Goal: Task Accomplishment & Management: Complete application form

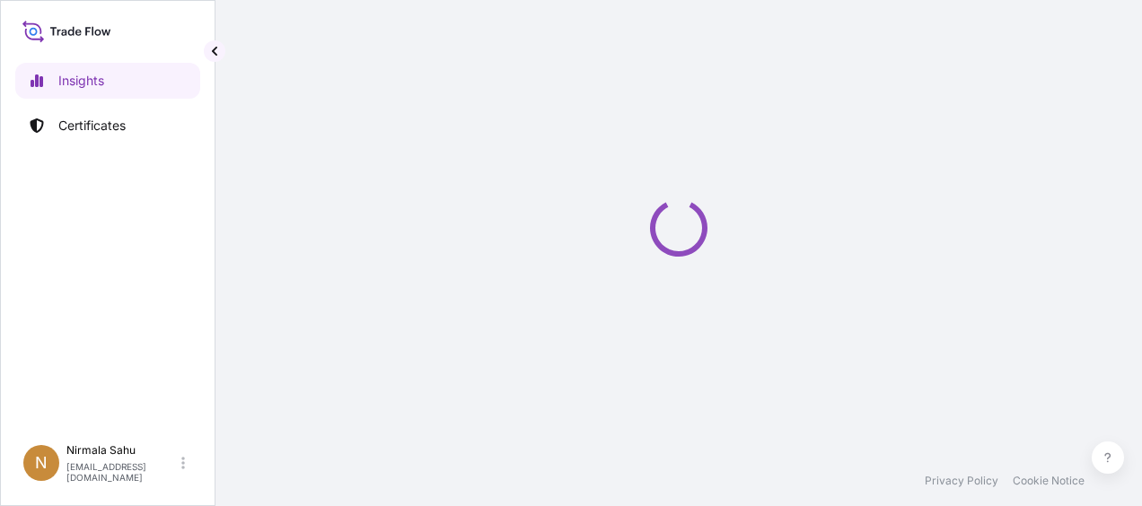
select select "2025"
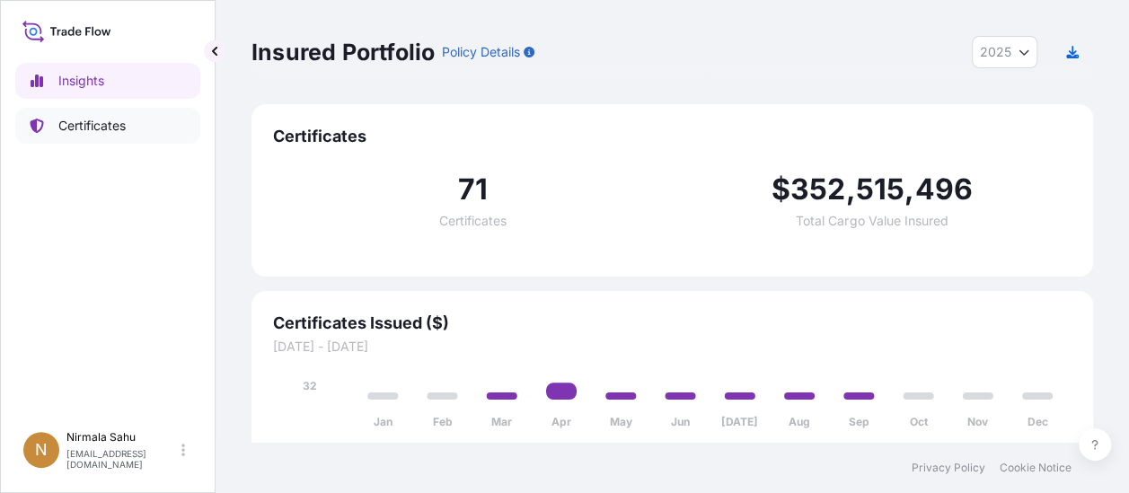
click at [58, 127] on p "Certificates" at bounding box center [91, 126] width 67 height 18
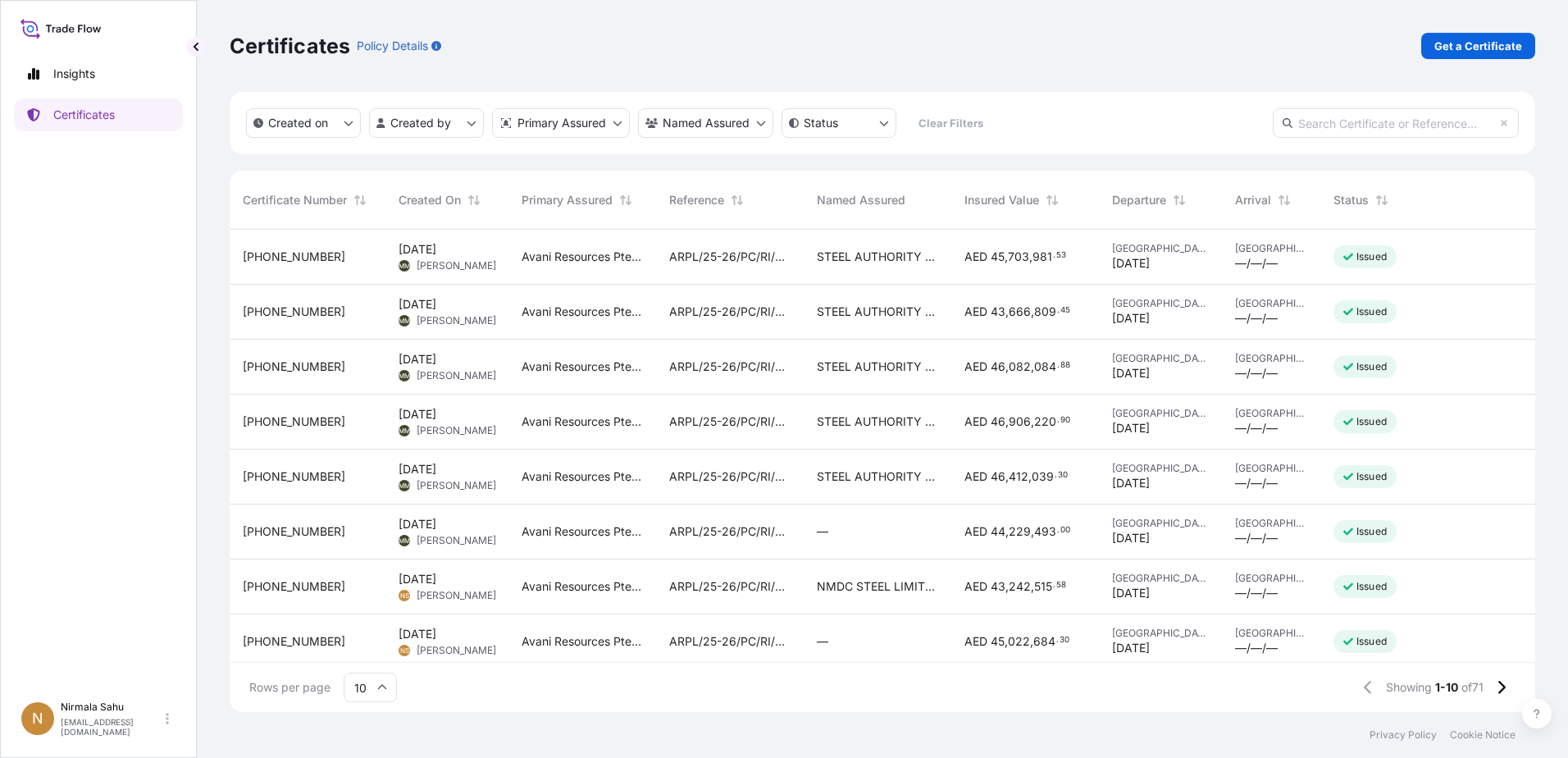
scroll to position [479, 1293]
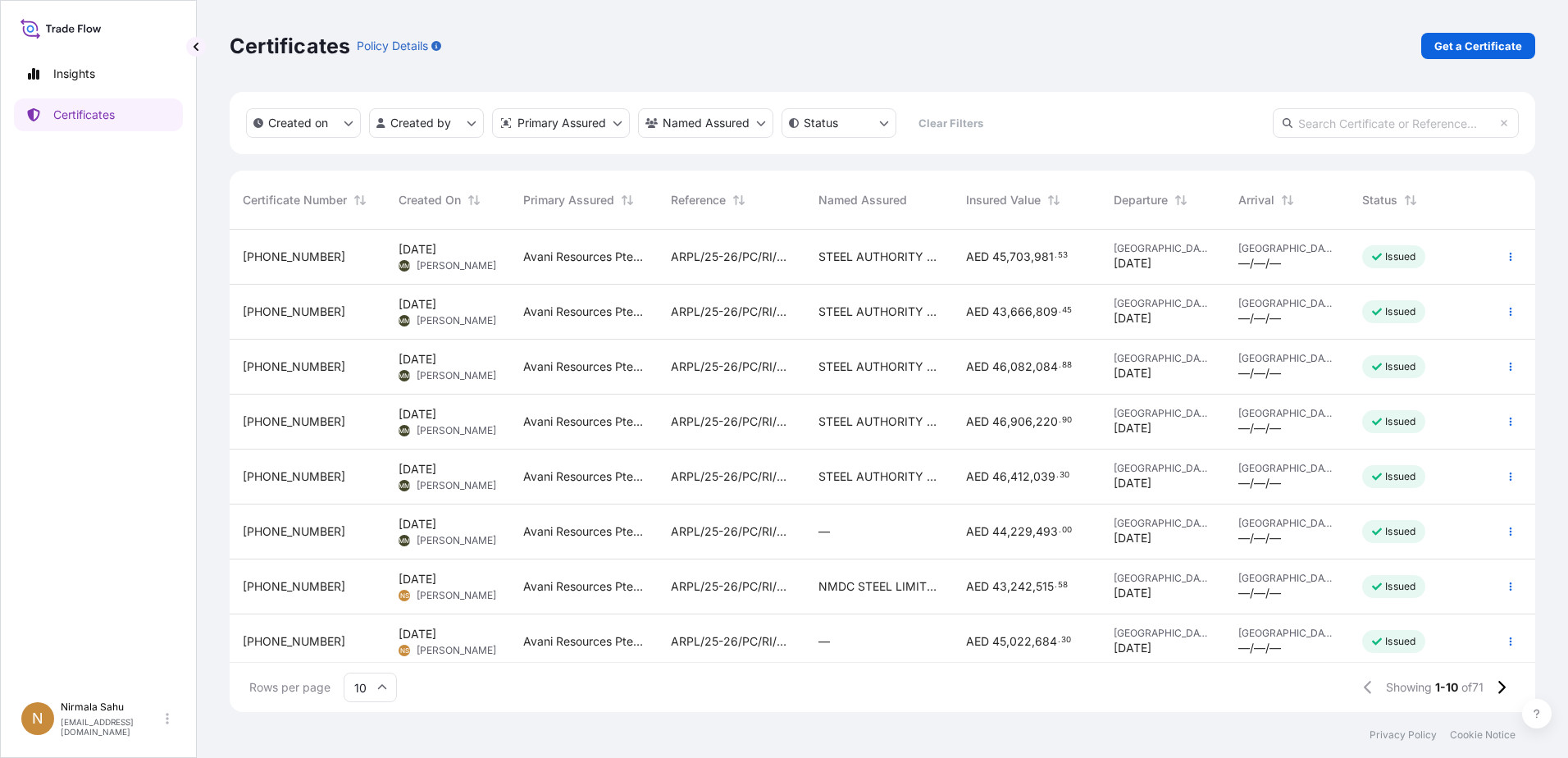
click at [437, 461] on span "[DATE]" at bounding box center [416, 579] width 37 height 16
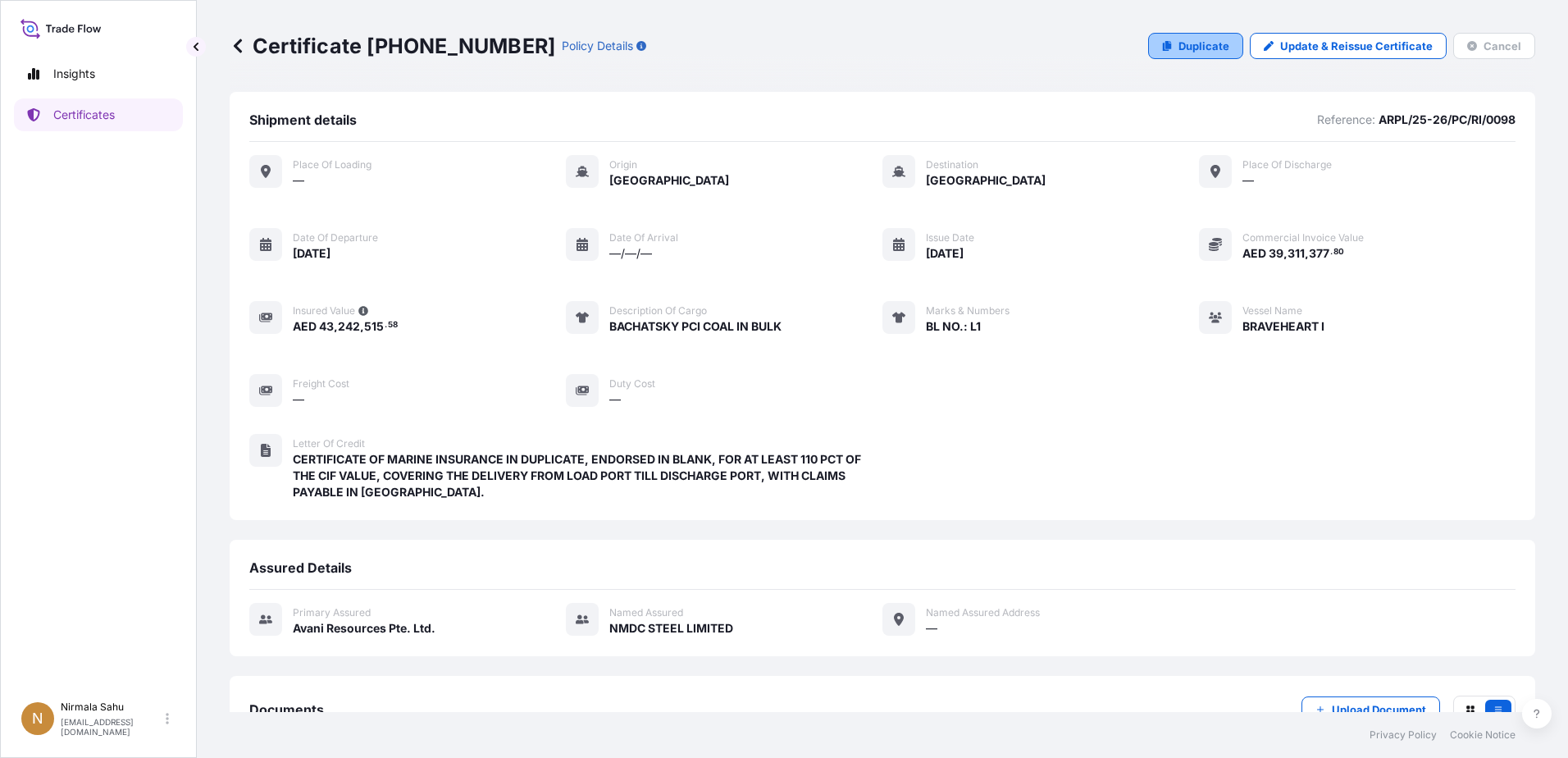
click at [1042, 51] on p "Duplicate" at bounding box center [1204, 46] width 51 height 16
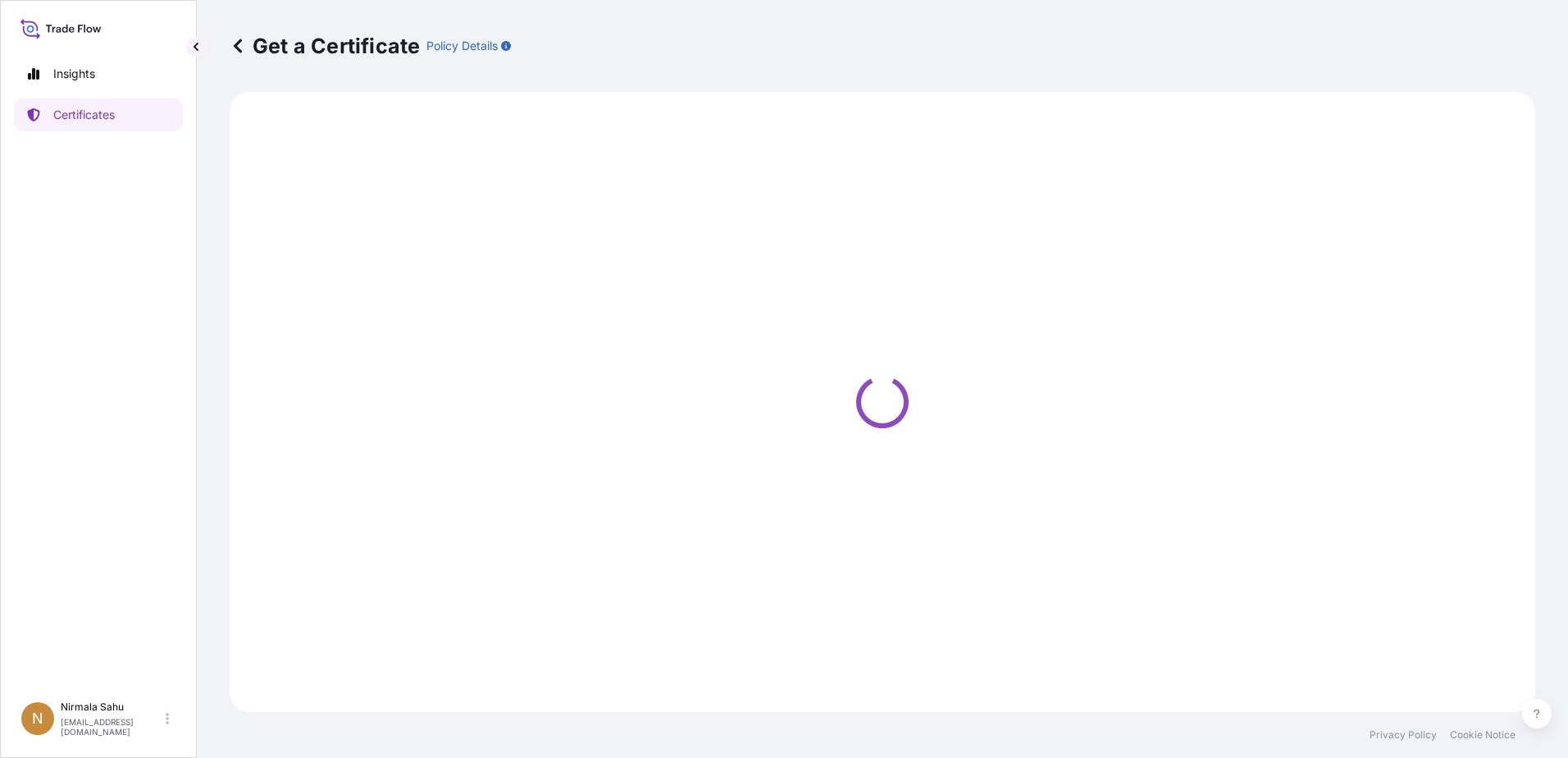
select select "Sea"
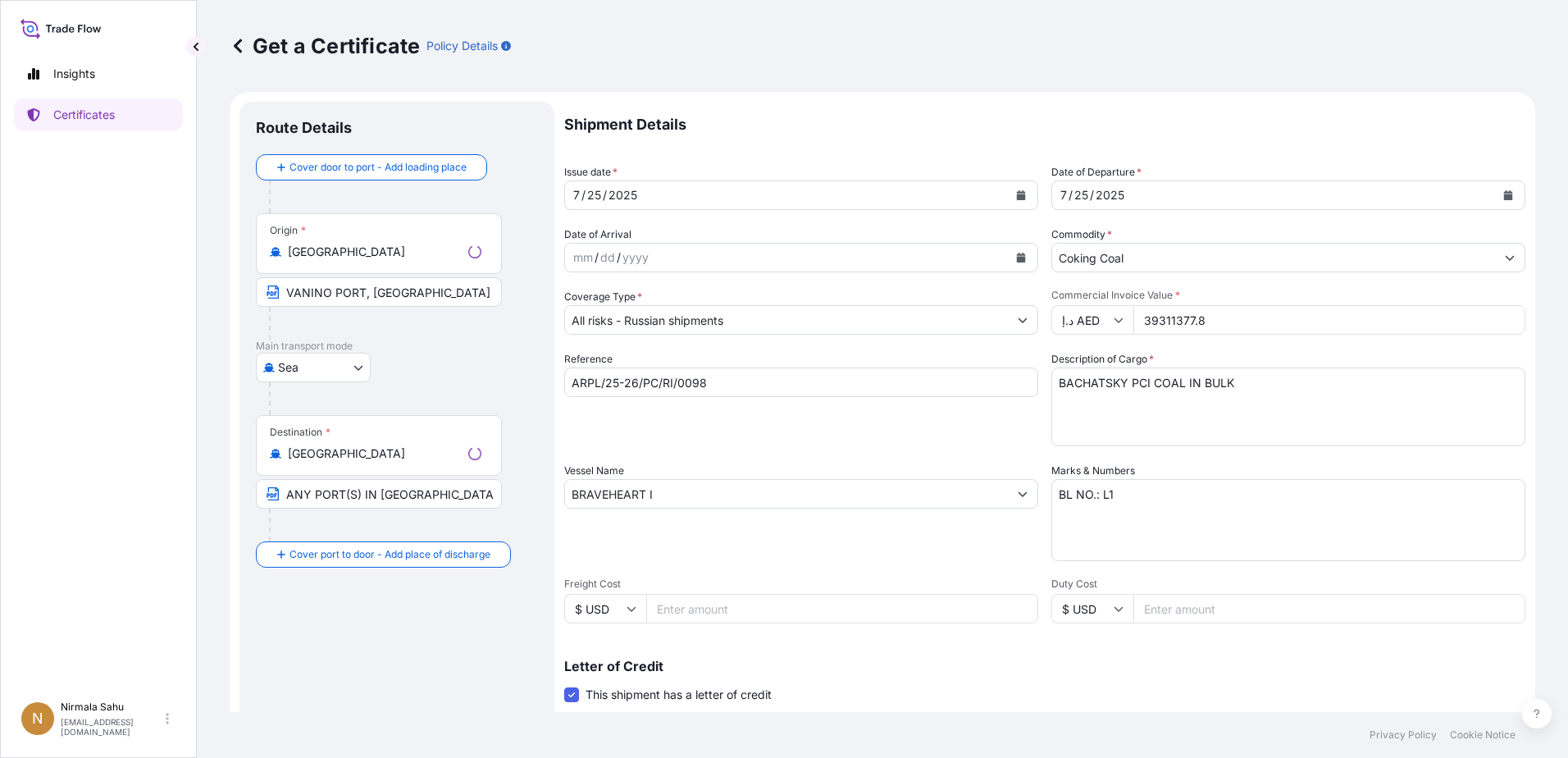
select select "31988"
drag, startPoint x: 412, startPoint y: 297, endPoint x: 422, endPoint y: 293, distance: 10.8
click at [412, 297] on input "VANINO PORT, [GEOGRAPHIC_DATA]" at bounding box center [378, 291] width 246 height 29
drag, startPoint x: 426, startPoint y: 293, endPoint x: 289, endPoint y: 299, distance: 137.1
click at [289, 299] on input "VANINO PORT, [GEOGRAPHIC_DATA]" at bounding box center [378, 291] width 246 height 29
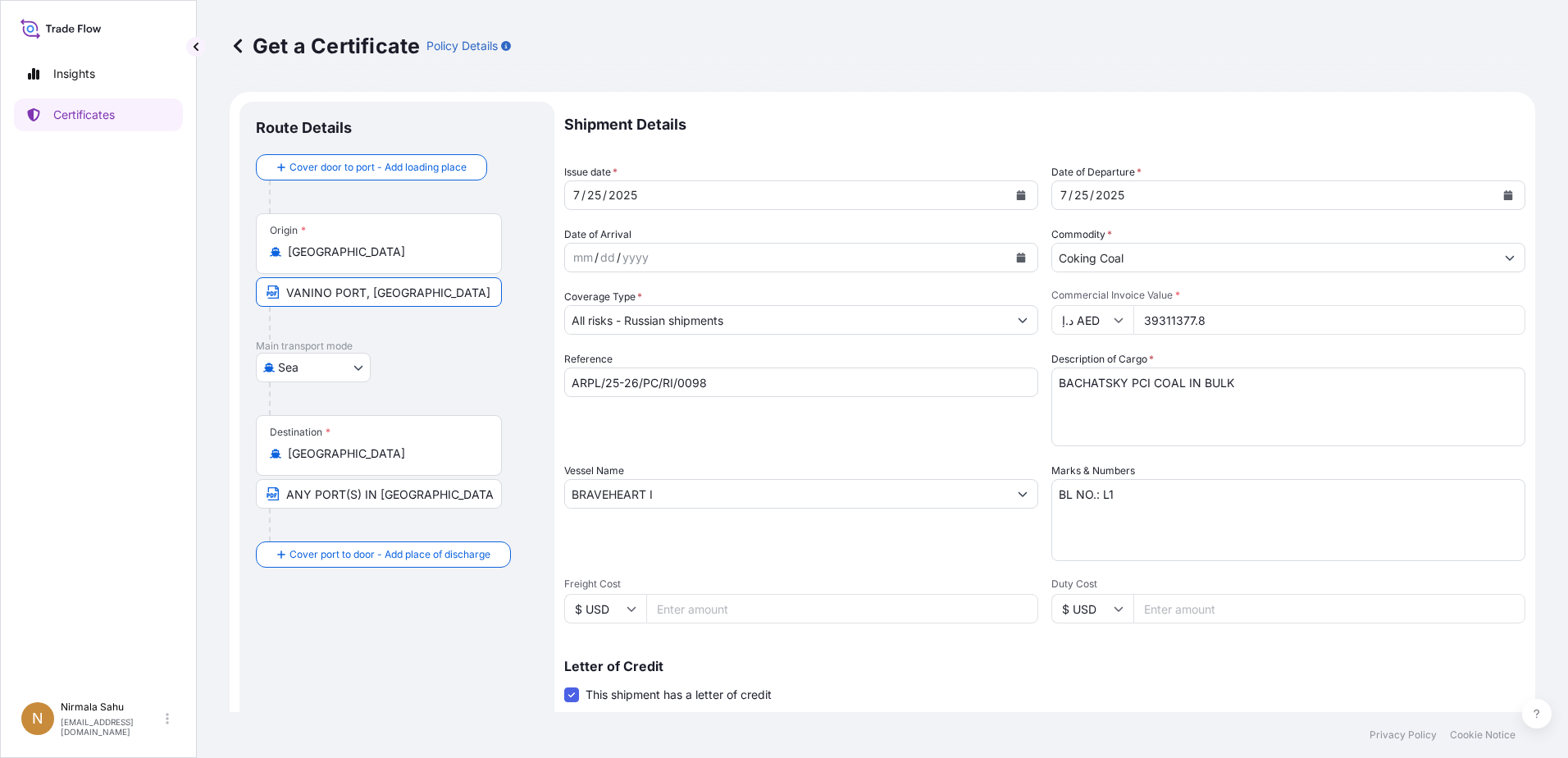
paste input "OSTOCHNY"
type input "[GEOGRAPHIC_DATA], [GEOGRAPHIC_DATA]"
click at [389, 332] on div at bounding box center [384, 323] width 233 height 33
click at [597, 191] on div "25" at bounding box center [594, 195] width 17 height 20
click at [603, 195] on div "/" at bounding box center [605, 195] width 4 height 20
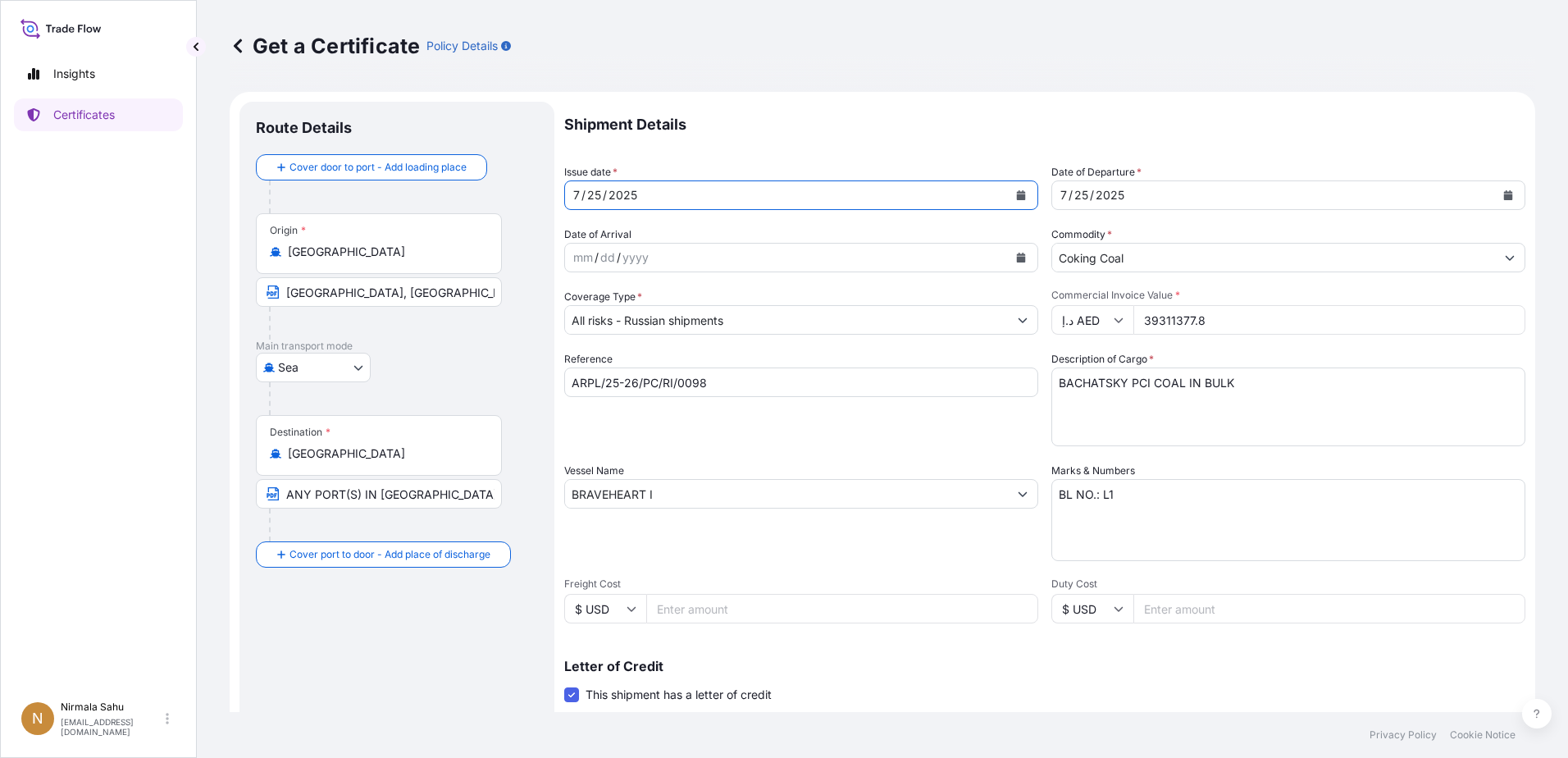
click at [600, 195] on div "25" at bounding box center [594, 195] width 17 height 20
click at [1016, 190] on icon "Calendar" at bounding box center [1021, 195] width 9 height 10
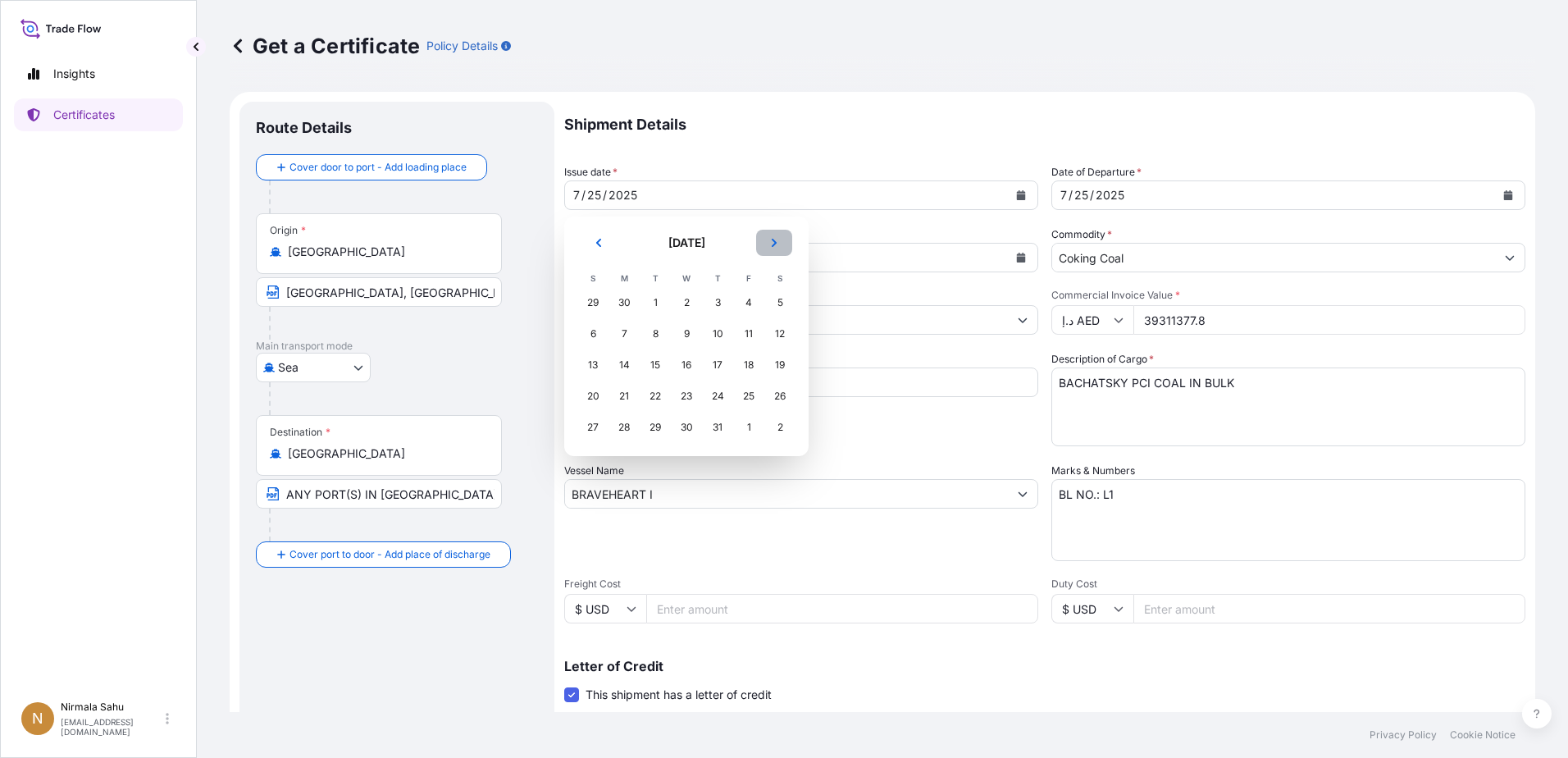
click at [769, 246] on icon "Next" at bounding box center [773, 242] width 10 height 10
click at [595, 241] on icon "Previous" at bounding box center [598, 242] width 10 height 10
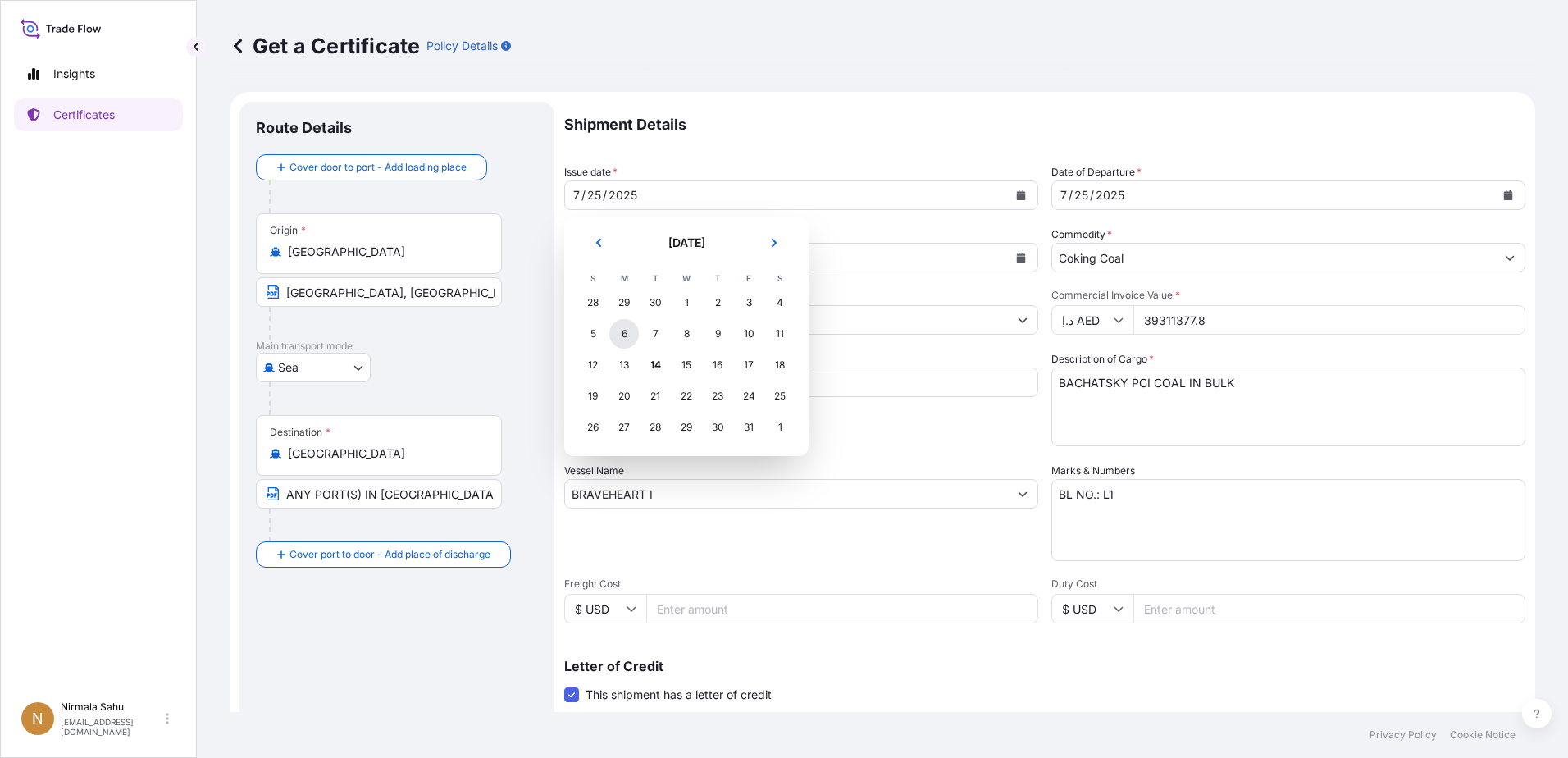
click at [628, 330] on div "6" at bounding box center [624, 333] width 29 height 29
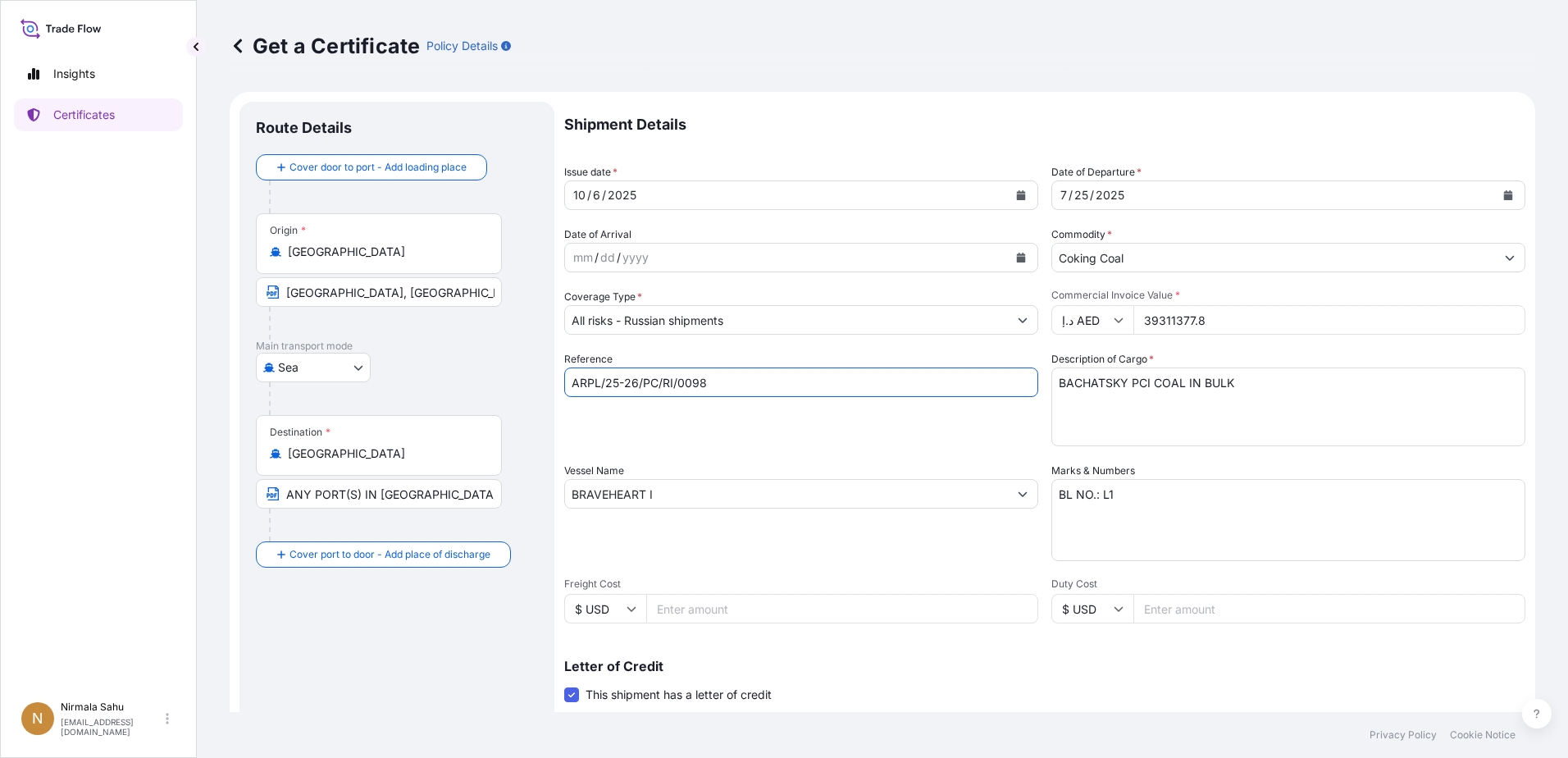
drag, startPoint x: 742, startPoint y: 379, endPoint x: 284, endPoint y: 379, distance: 458.0
click at [284, 379] on form "Route Details Cover door to port - Add loading place Place of loading Road / In…" at bounding box center [881, 578] width 1305 height 972
paste input "I/RI/0113"
type input "ARPL/25-26/PCI/RI/0113"
click at [746, 444] on div "Reference ARPL/25-26/PCI/RI/0113" at bounding box center [801, 398] width 474 height 95
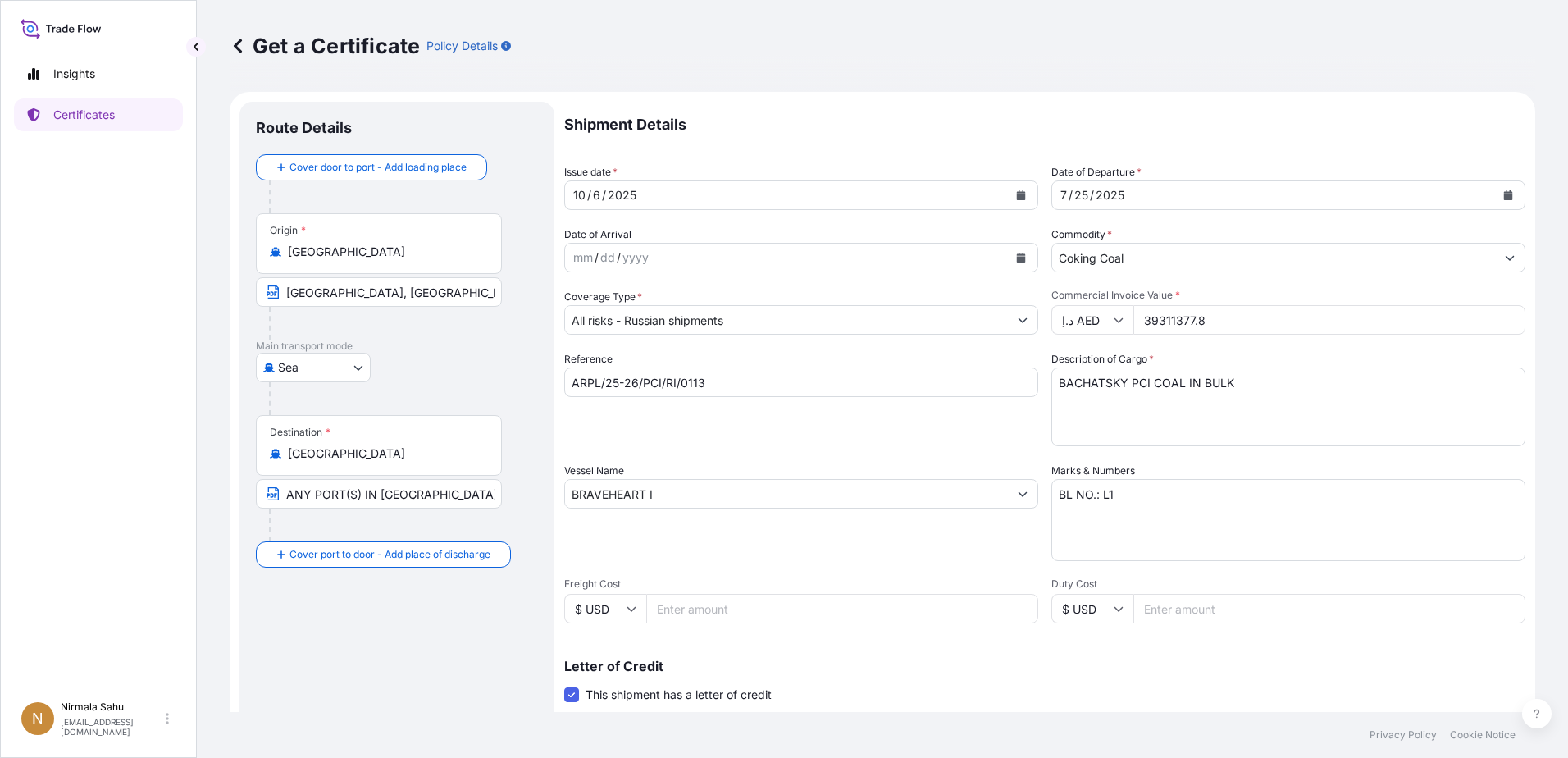
drag, startPoint x: 725, startPoint y: 477, endPoint x: 710, endPoint y: 482, distance: 15.8
click at [719, 461] on div "Vessel Name BRAVEHEART I" at bounding box center [801, 511] width 474 height 99
drag, startPoint x: 694, startPoint y: 493, endPoint x: 407, endPoint y: 496, distance: 287.0
click at [445, 461] on form "Route Details Cover door to port - Add loading place Place of loading Road / In…" at bounding box center [881, 578] width 1305 height 972
paste input "[PERSON_NAME] [PERSON_NAME]"
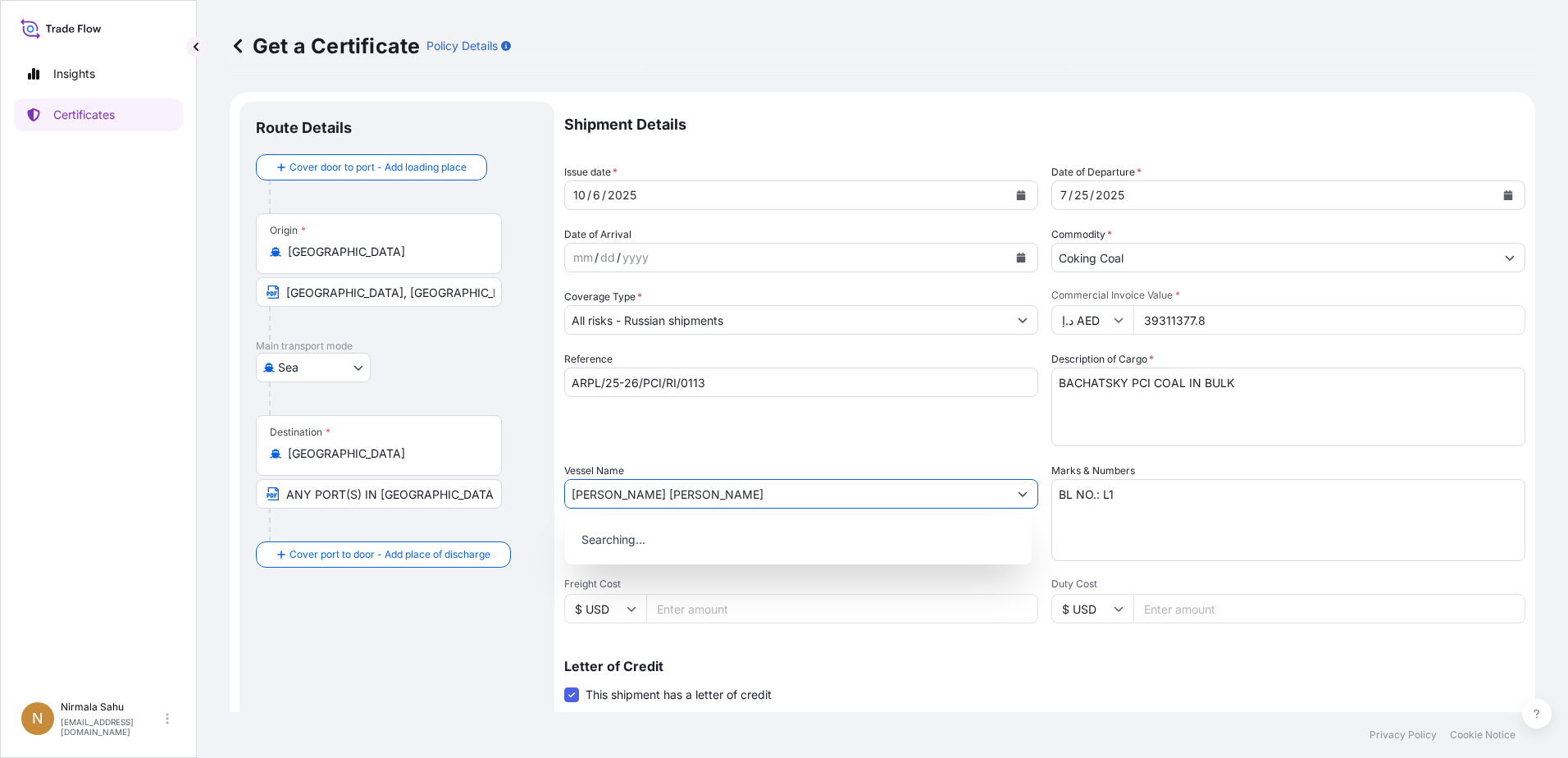
type input "[PERSON_NAME] [PERSON_NAME]"
click at [780, 437] on div "Reference ARPL/25-26/PCI/RI/0113" at bounding box center [801, 398] width 474 height 95
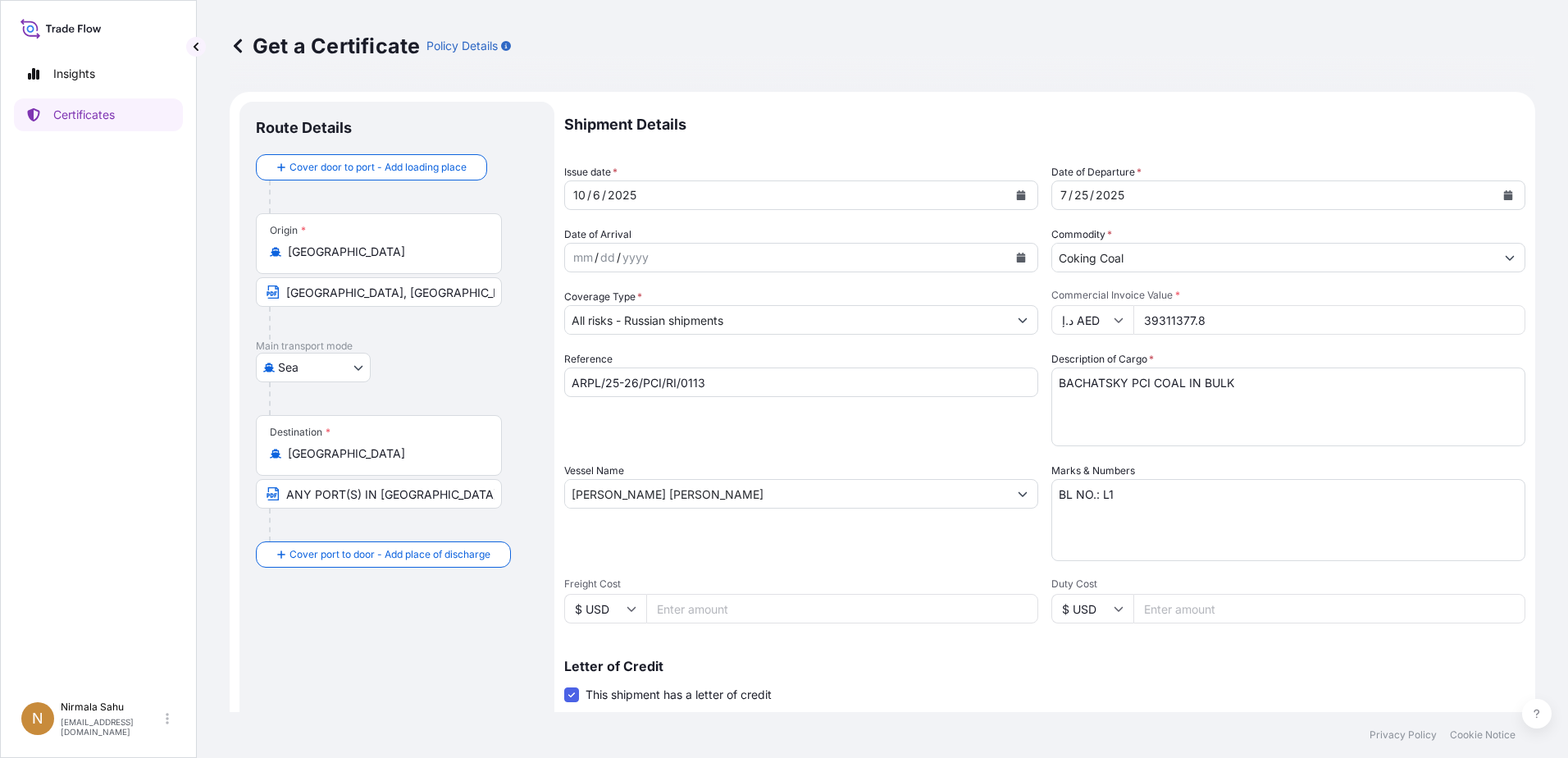
drag, startPoint x: 1272, startPoint y: 319, endPoint x: 1095, endPoint y: 320, distance: 177.0
click at [1042, 320] on div "د.إ AED 39311377.8" at bounding box center [1288, 320] width 474 height 29
click at [1042, 194] on button "Calendar" at bounding box center [1508, 195] width 26 height 26
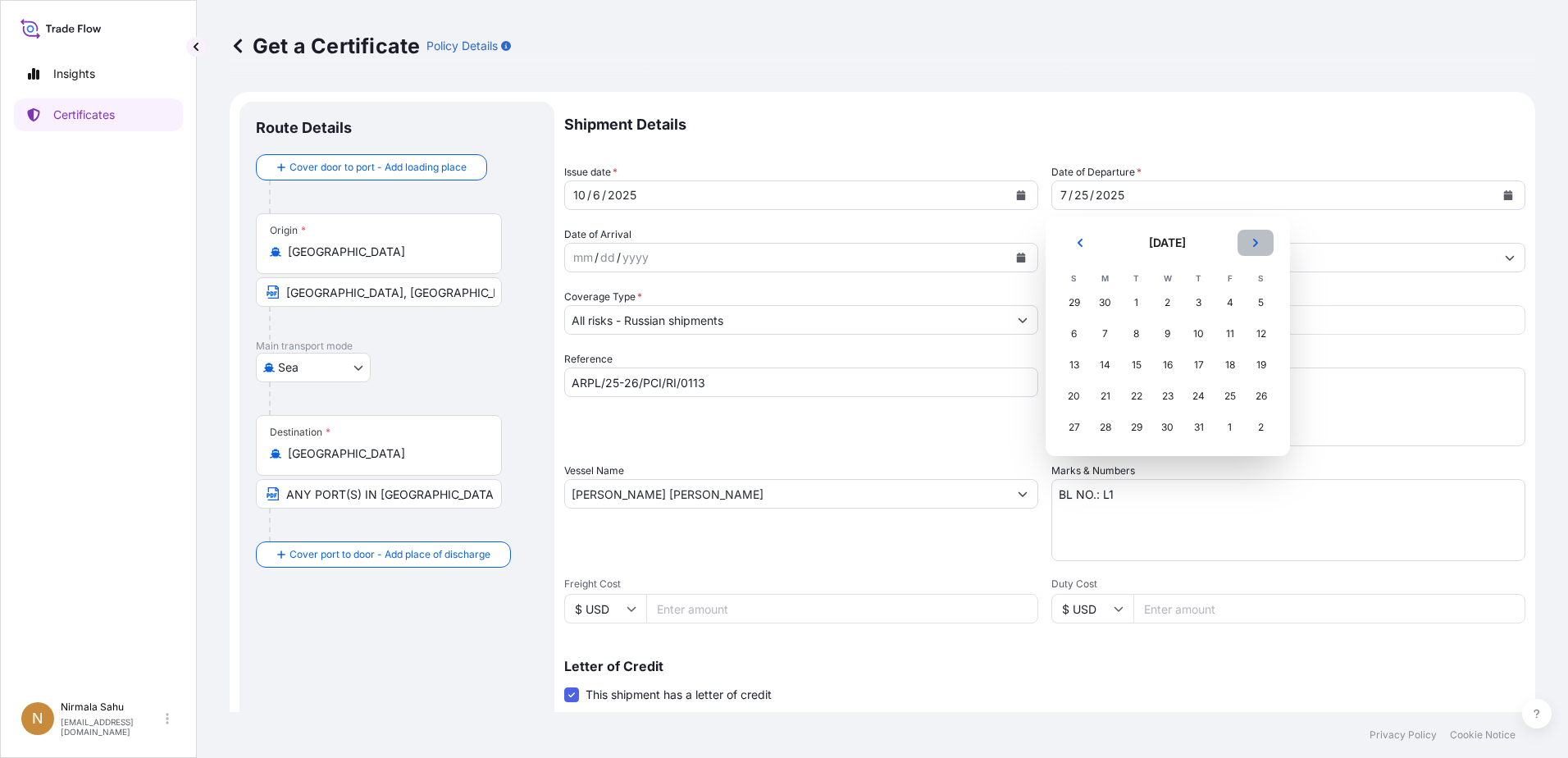
click at [1042, 237] on button "Next" at bounding box center [1256, 242] width 37 height 26
click at [1042, 234] on button "Previous" at bounding box center [1080, 242] width 37 height 26
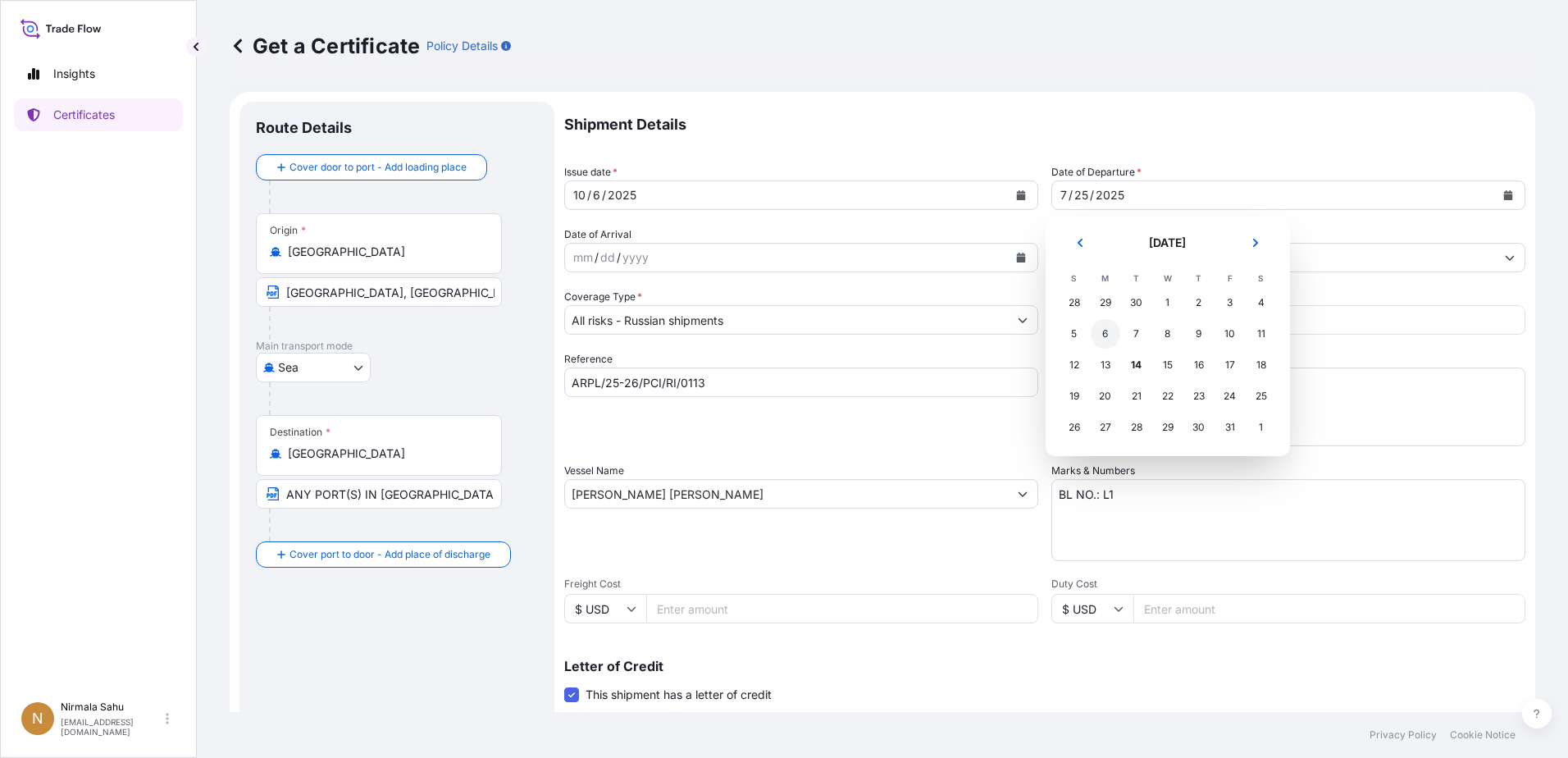
click at [1042, 332] on div "6" at bounding box center [1105, 333] width 29 height 29
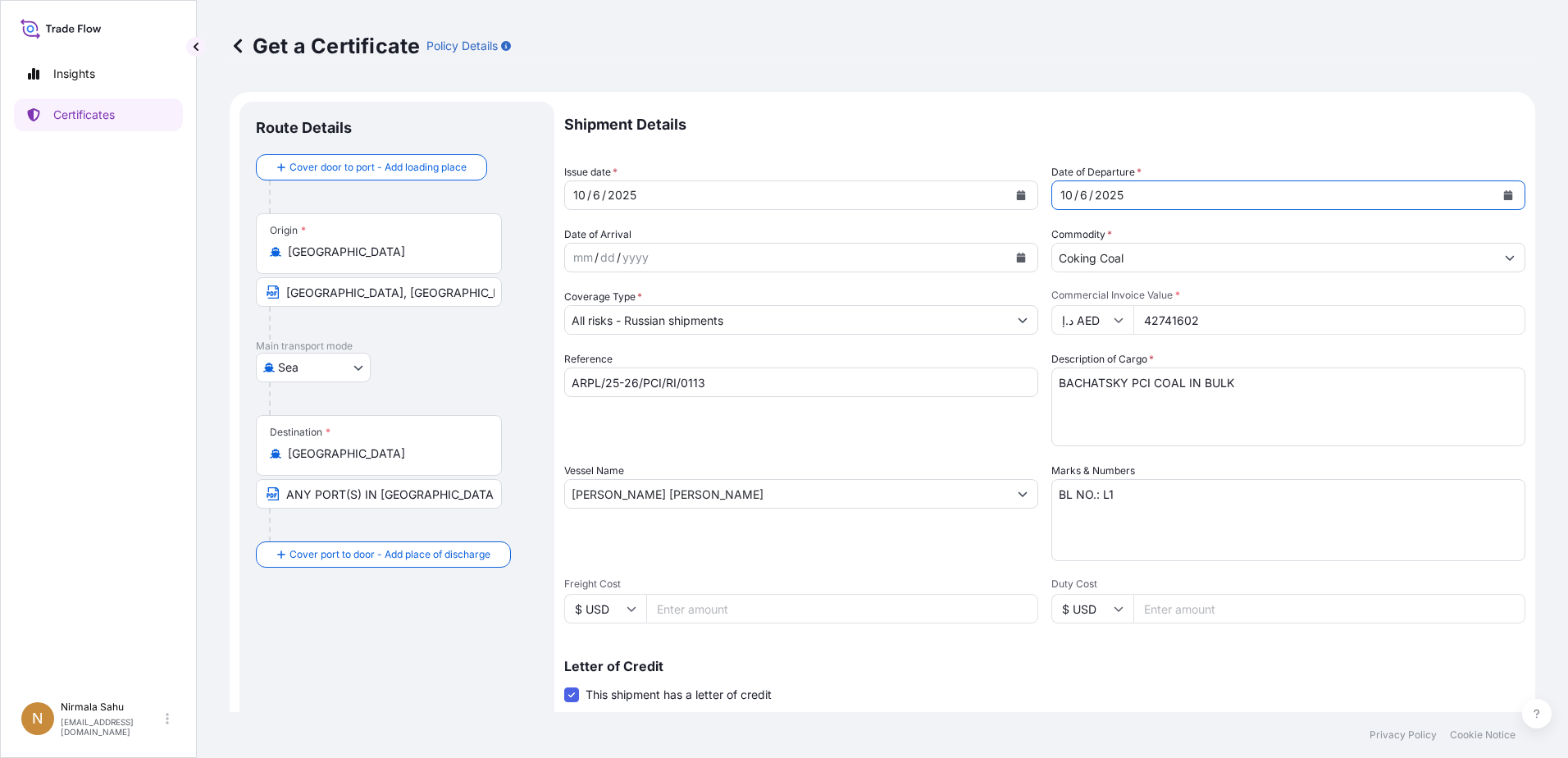
click at [1042, 325] on input "42741602" at bounding box center [1329, 320] width 392 height 29
type input "42741600"
click at [1042, 407] on textarea "BACHATSKY PCI COAL IN BULK" at bounding box center [1288, 406] width 474 height 79
click at [1042, 461] on textarea "BL NO.: L1" at bounding box center [1288, 520] width 474 height 82
click at [787, 461] on input "[PERSON_NAME] [PERSON_NAME]" at bounding box center [786, 493] width 443 height 29
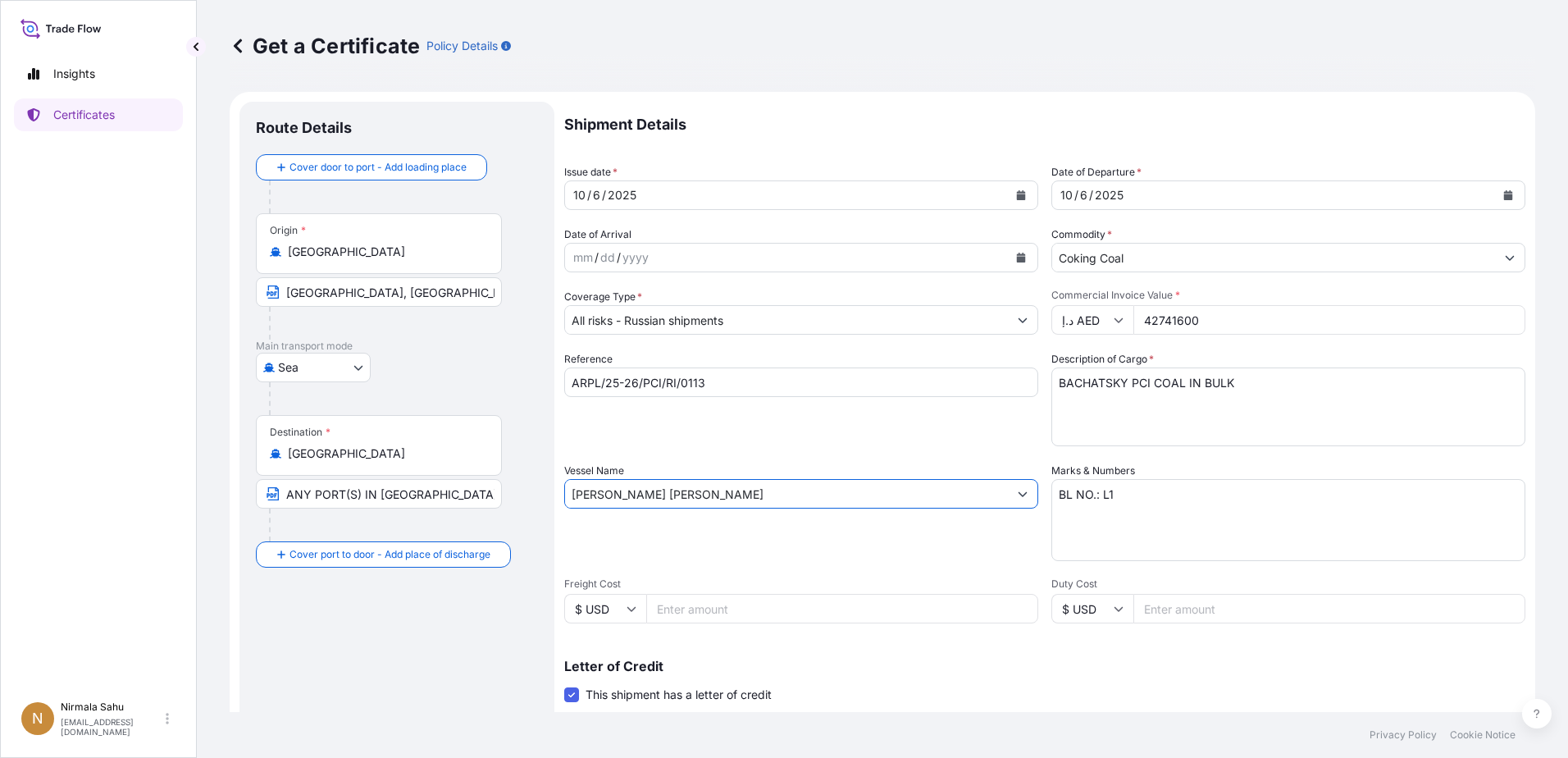
click at [752, 461] on div "Vessel Name [PERSON_NAME] [PERSON_NAME]" at bounding box center [801, 511] width 474 height 99
click at [756, 416] on div "Reference ARPL/25-26/PCI/RI/0113" at bounding box center [801, 398] width 474 height 95
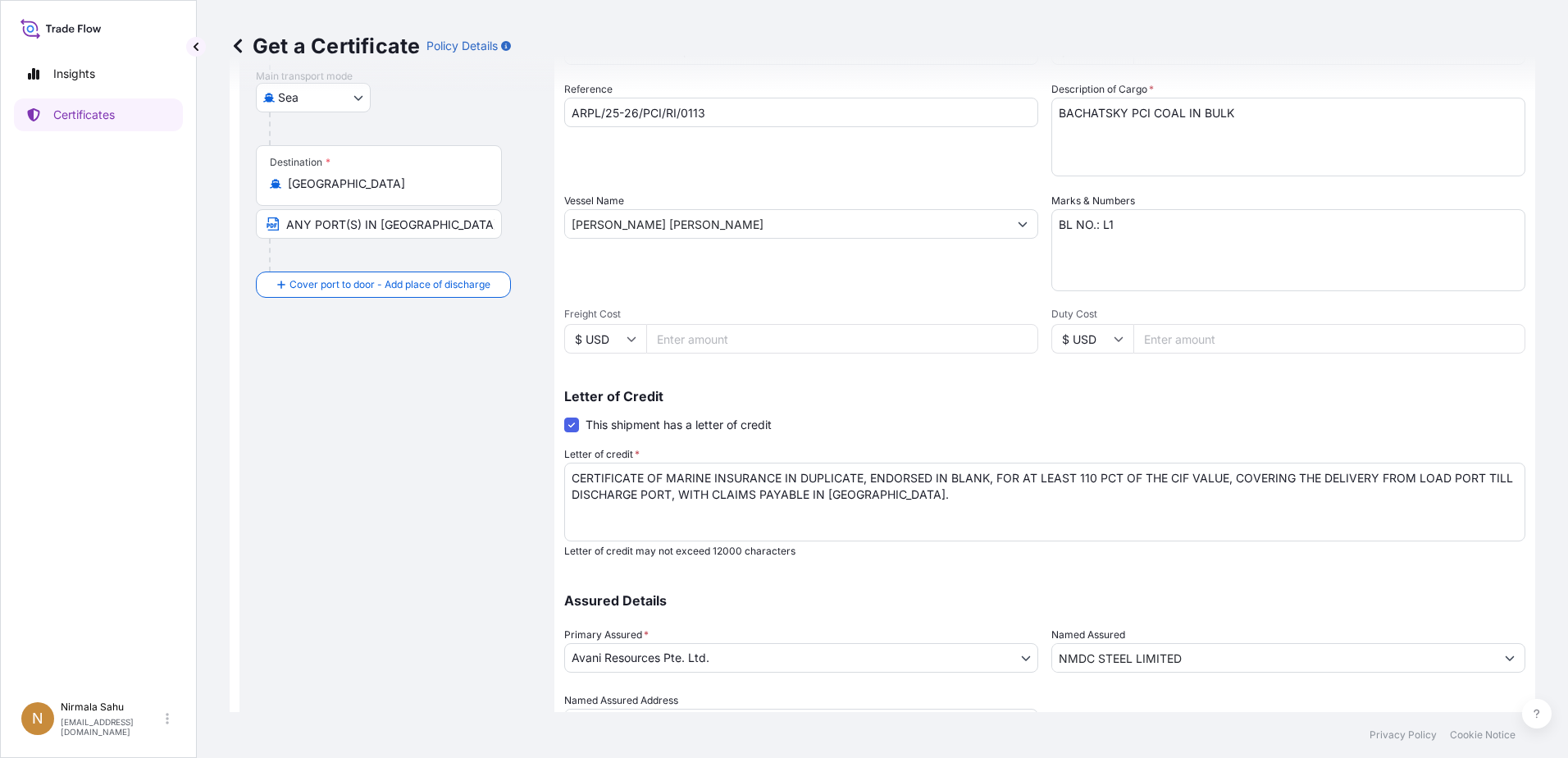
scroll to position [352, 0]
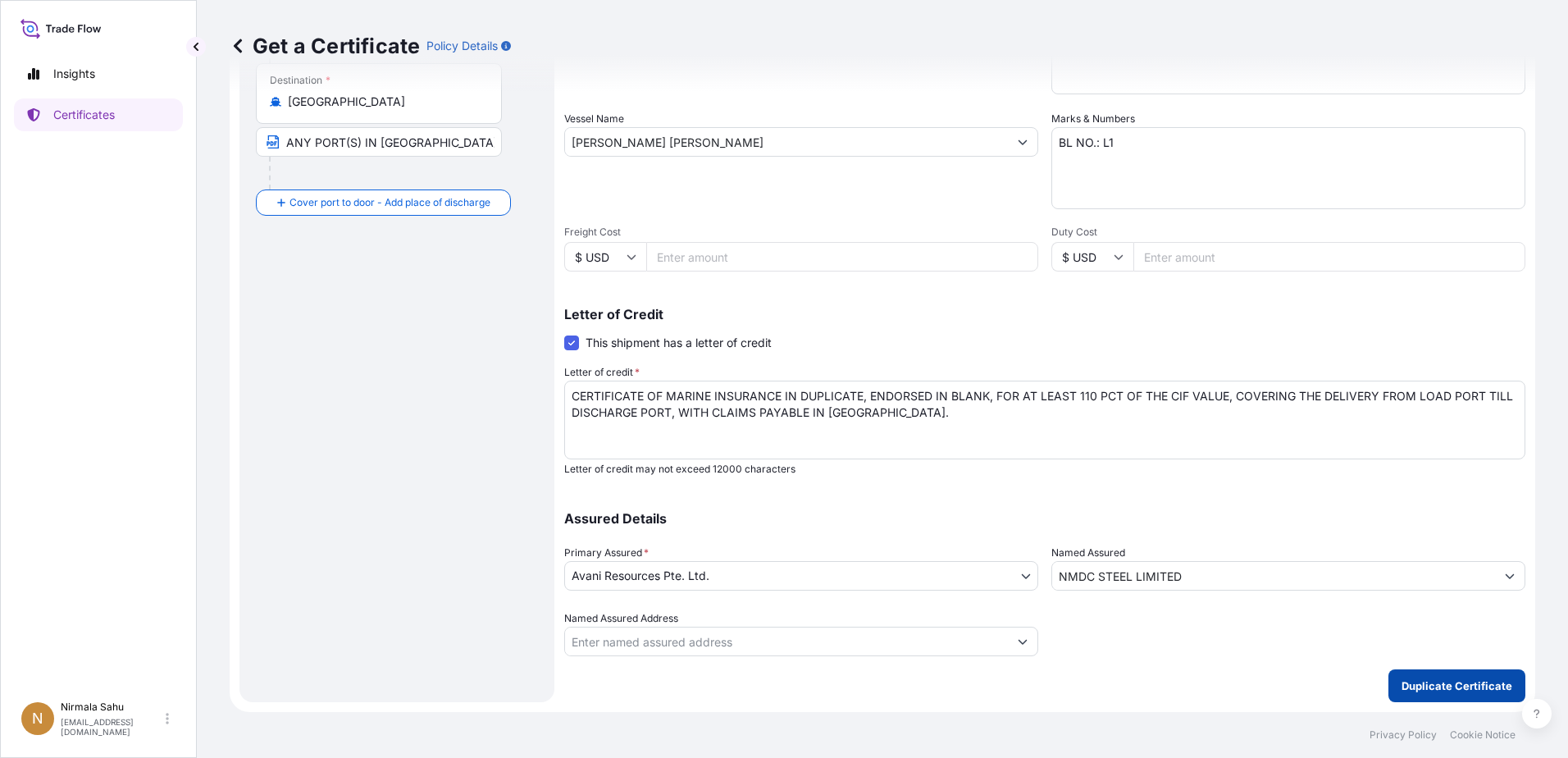
click at [1042, 461] on p "Duplicate Certificate" at bounding box center [1456, 686] width 110 height 16
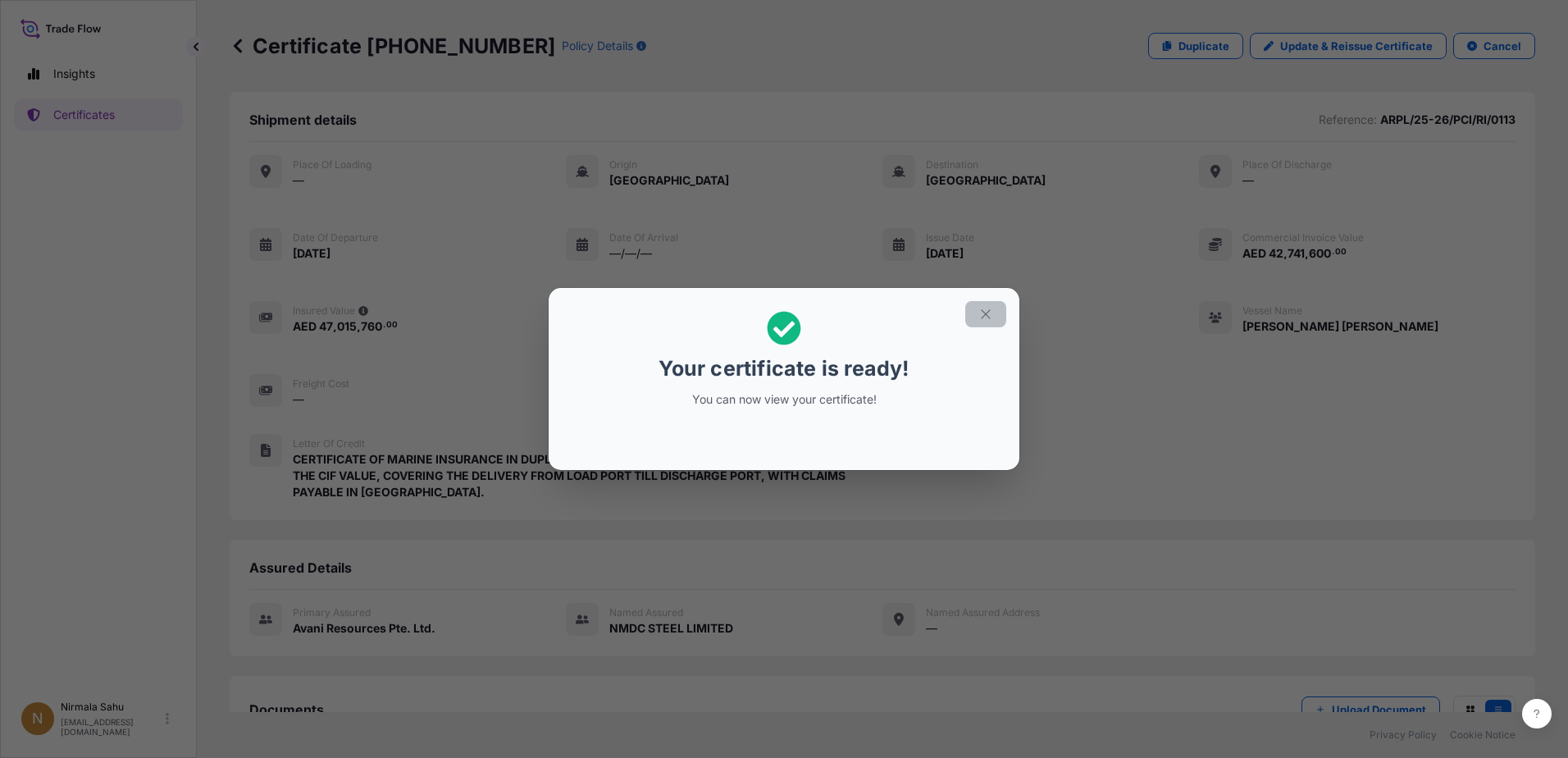
click at [987, 308] on icon "button" at bounding box center [985, 314] width 15 height 15
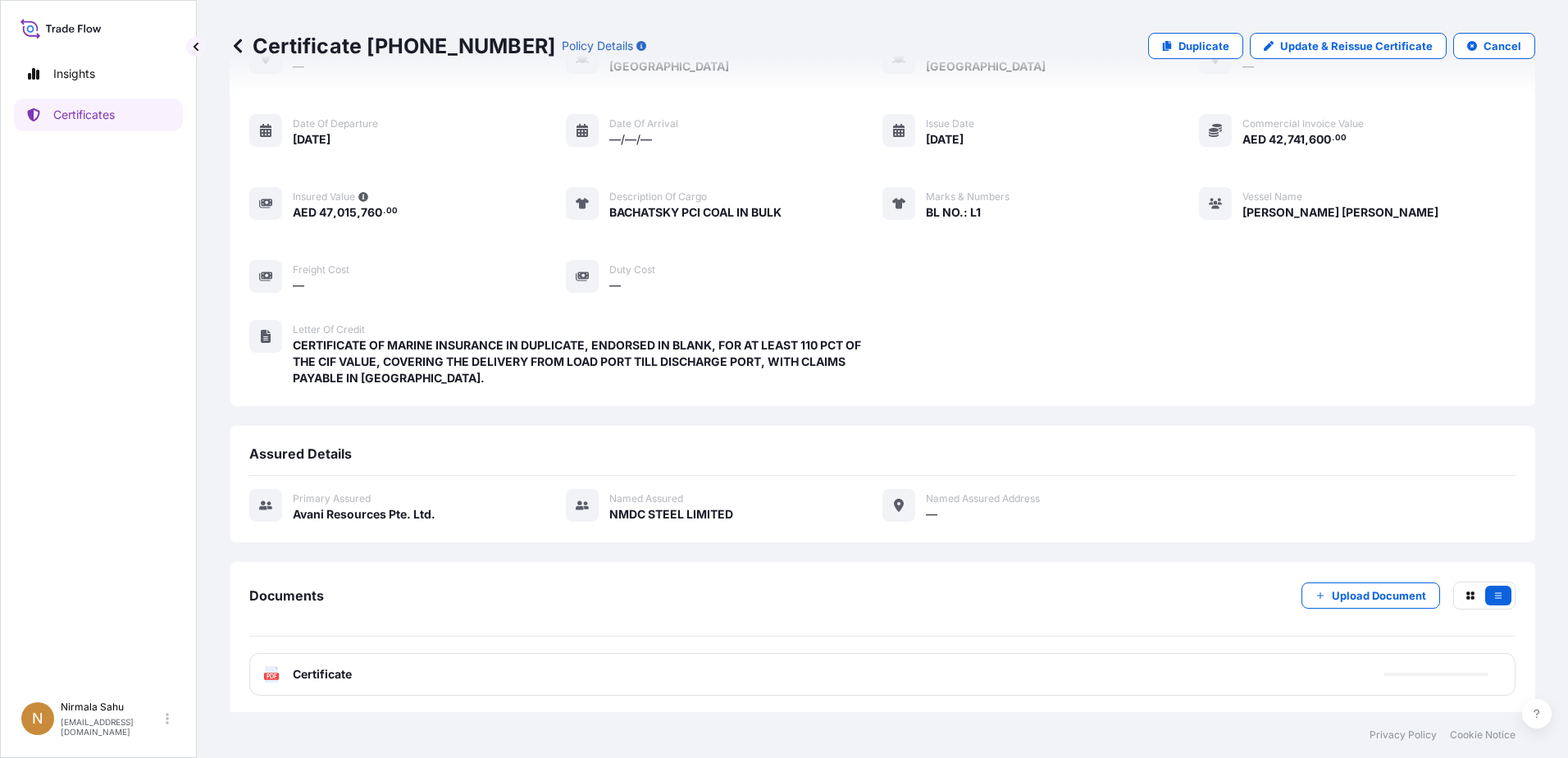
scroll to position [117, 0]
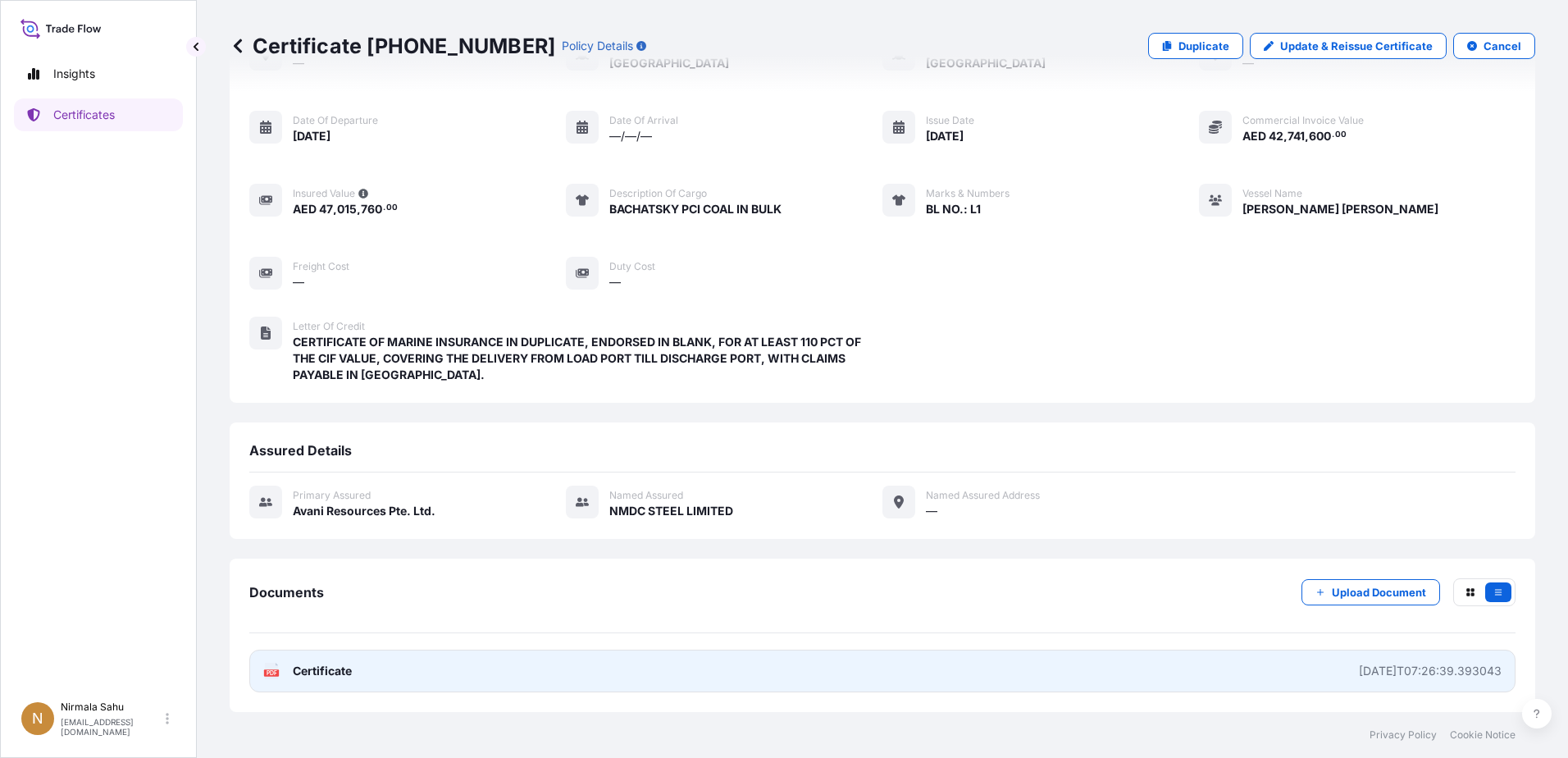
click at [1042, 461] on link "PDF Certificate [DATE]T07:26:39.393043" at bounding box center [882, 670] width 1266 height 43
